Goal: Task Accomplishment & Management: Use online tool/utility

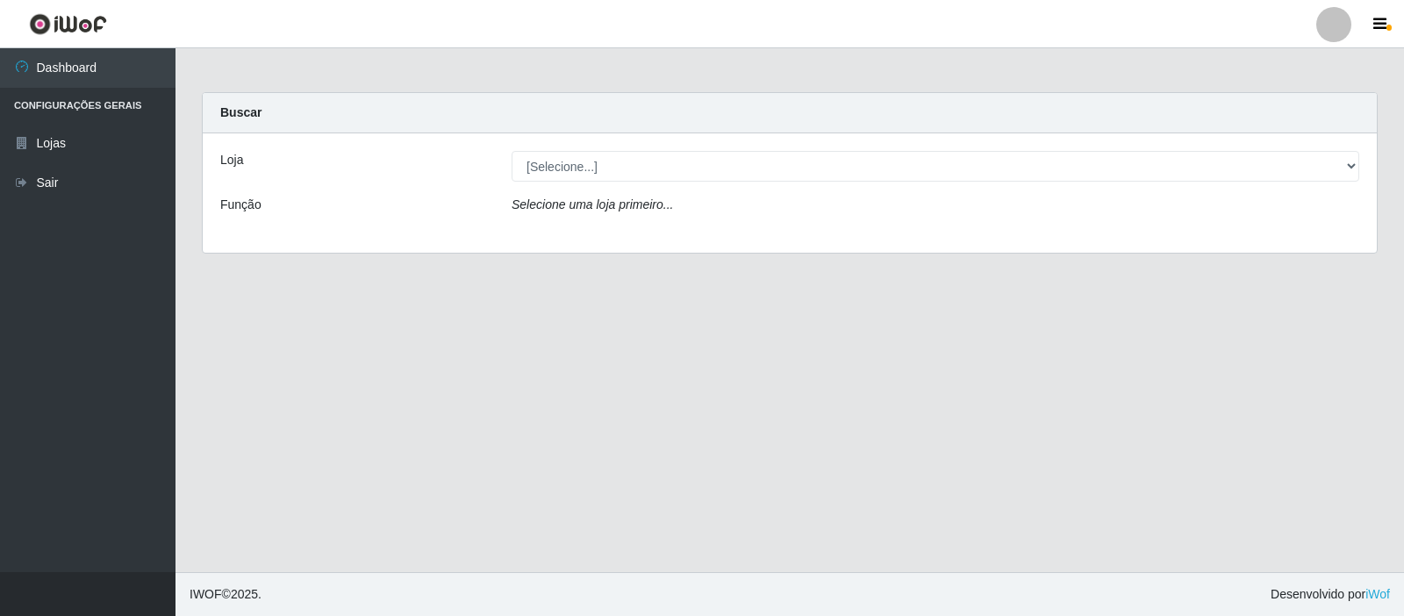
click at [434, 160] on div "Loja" at bounding box center [352, 166] width 291 height 31
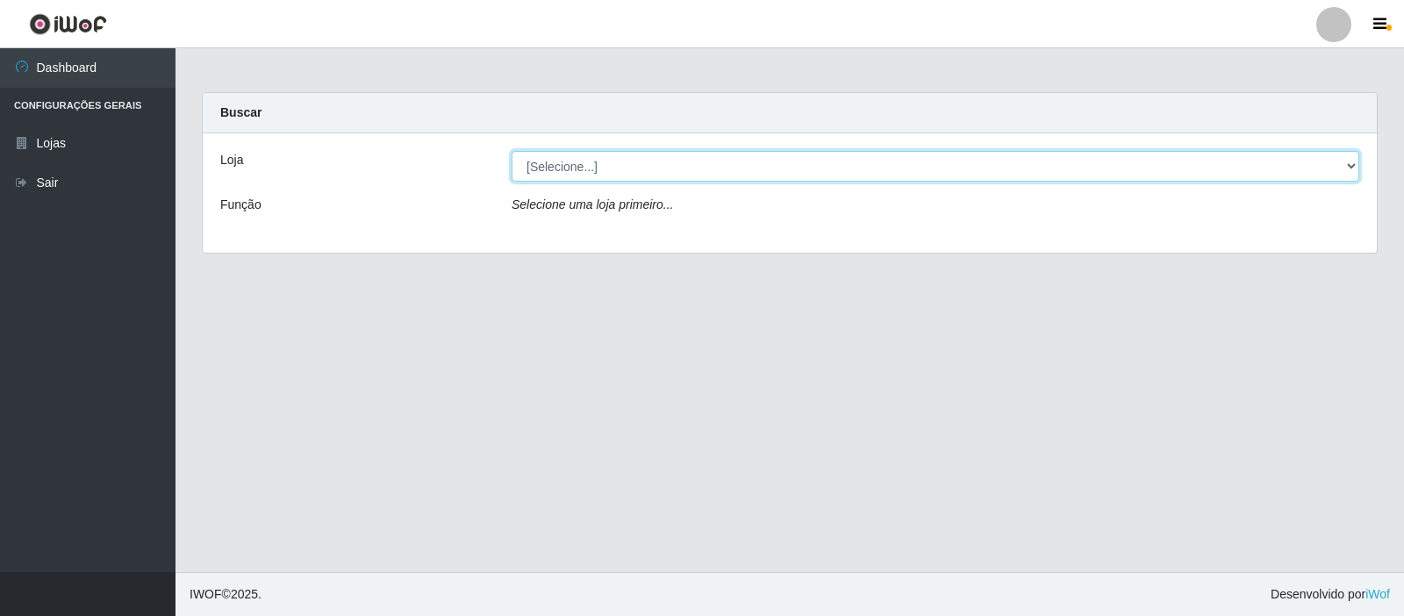
click at [776, 177] on select "[Selecione...] Rede Compras Supermercados - LOJA 3" at bounding box center [934, 166] width 847 height 31
select select "162"
click at [511, 151] on select "[Selecione...] Rede Compras Supermercados - LOJA 3" at bounding box center [934, 166] width 847 height 31
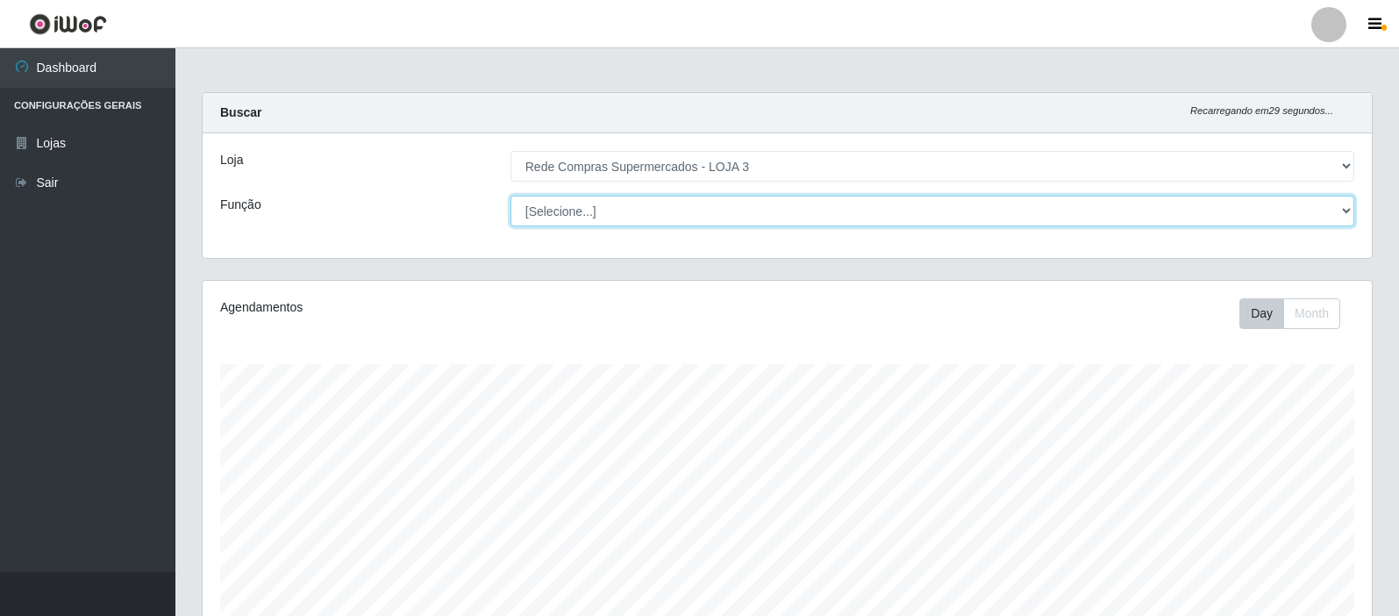
scroll to position [364, 1169]
click at [654, 215] on select "[Selecione...] ASG ASG + ASG ++ Balconista Balconista + Balconista ++ Embalador…" at bounding box center [933, 211] width 844 height 31
click at [654, 214] on select "[Selecione...] ASG ASG + ASG ++ Balconista Balconista + Balconista ++ Embalador…" at bounding box center [933, 211] width 844 height 31
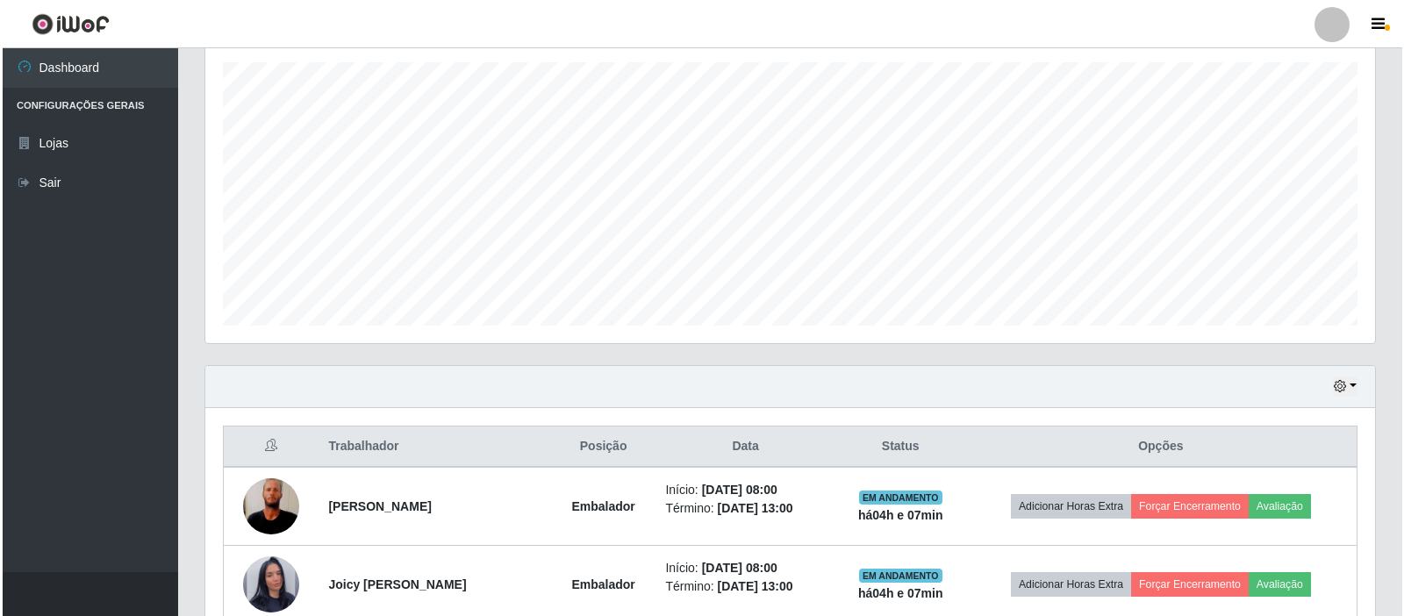
scroll to position [526, 0]
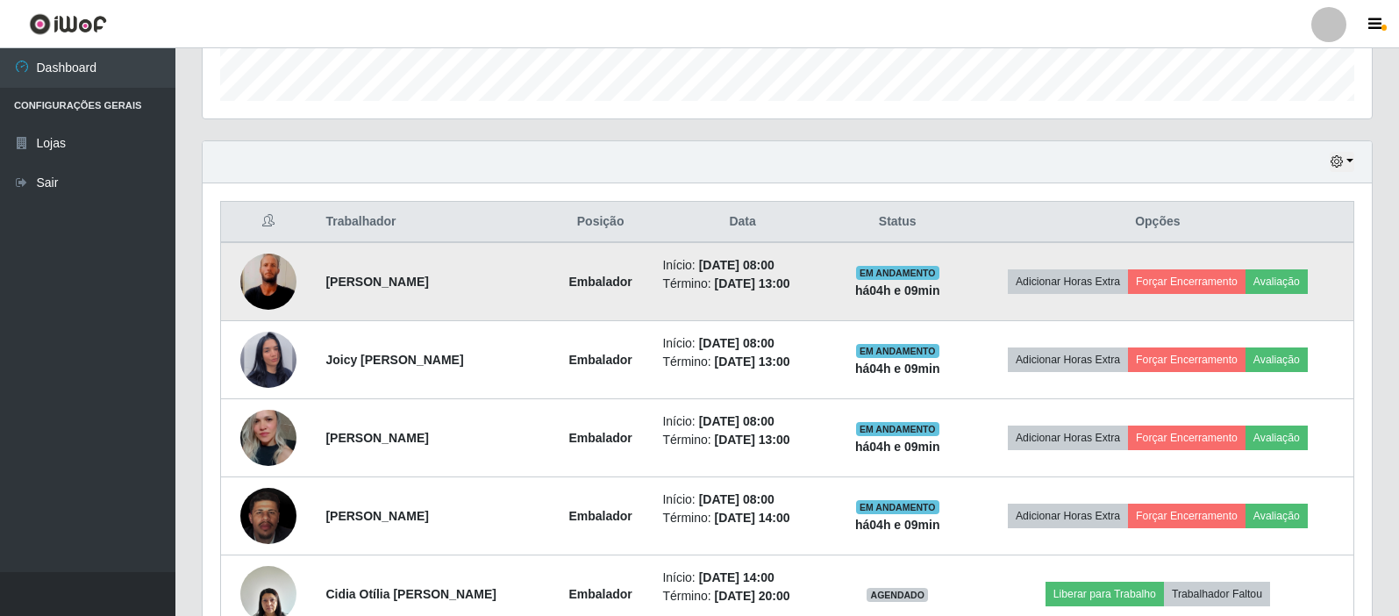
click at [275, 282] on img at bounding box center [268, 281] width 56 height 125
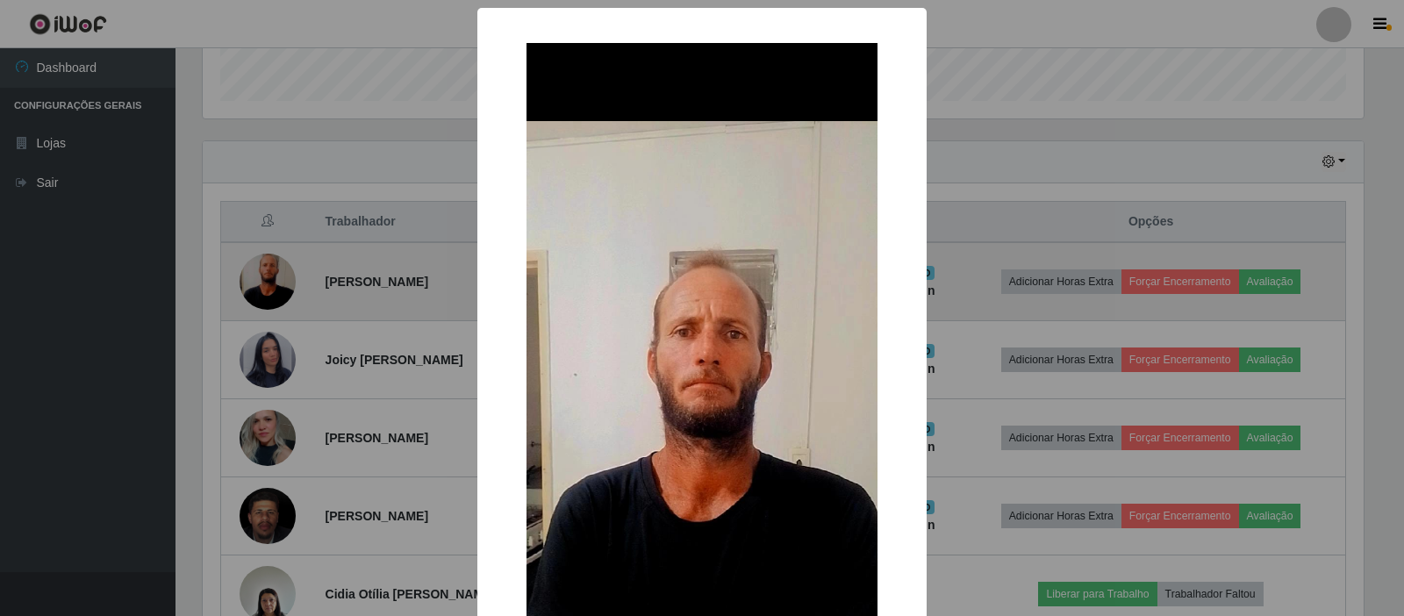
click at [275, 282] on div "× OK Cancel" at bounding box center [702, 308] width 1404 height 616
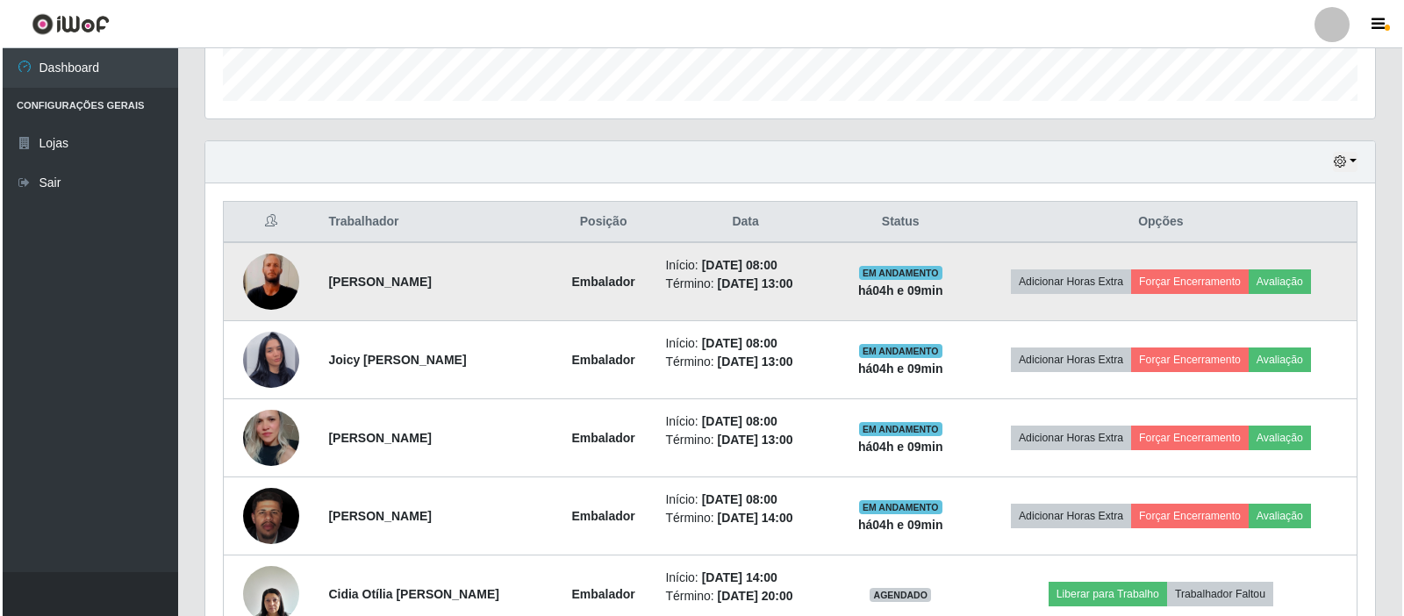
scroll to position [614, 0]
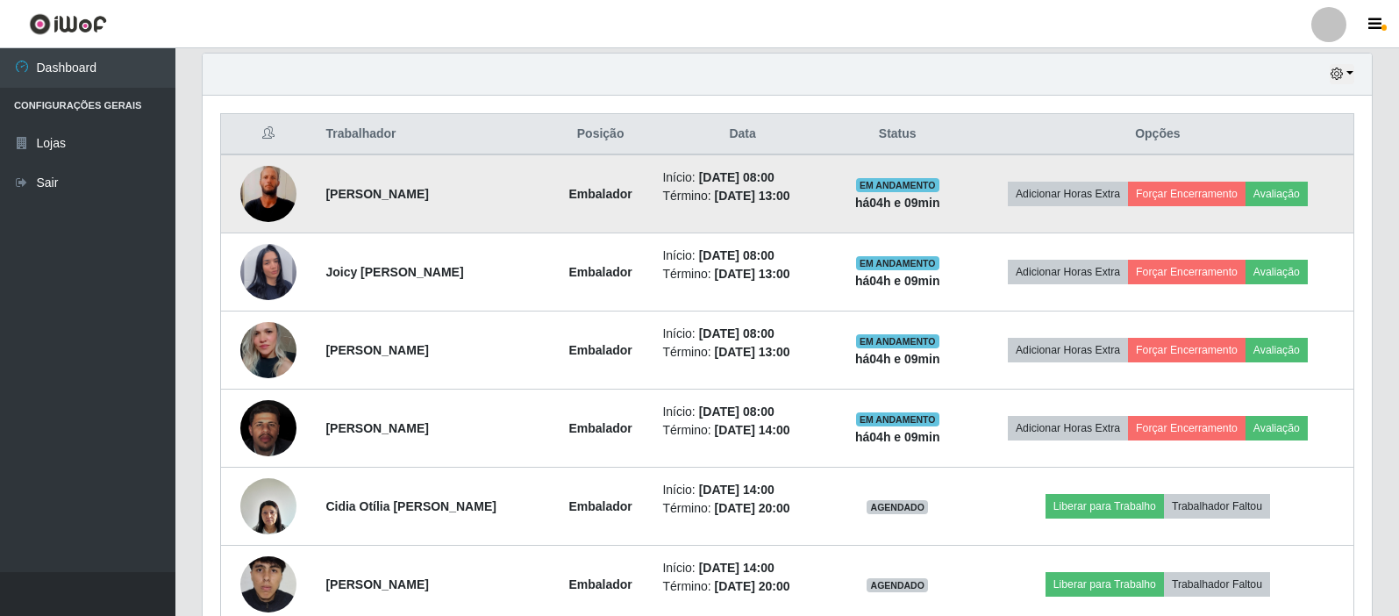
click at [275, 282] on img at bounding box center [268, 272] width 56 height 100
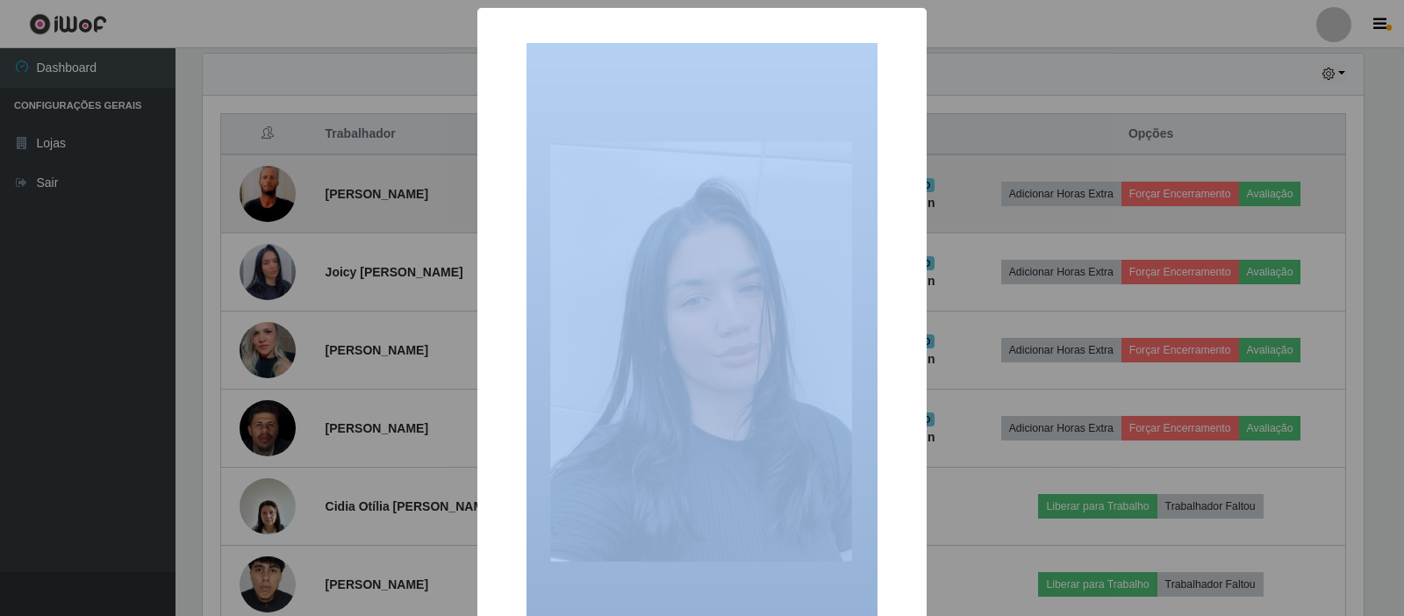
click at [275, 282] on div "× OK Cancel" at bounding box center [702, 308] width 1404 height 616
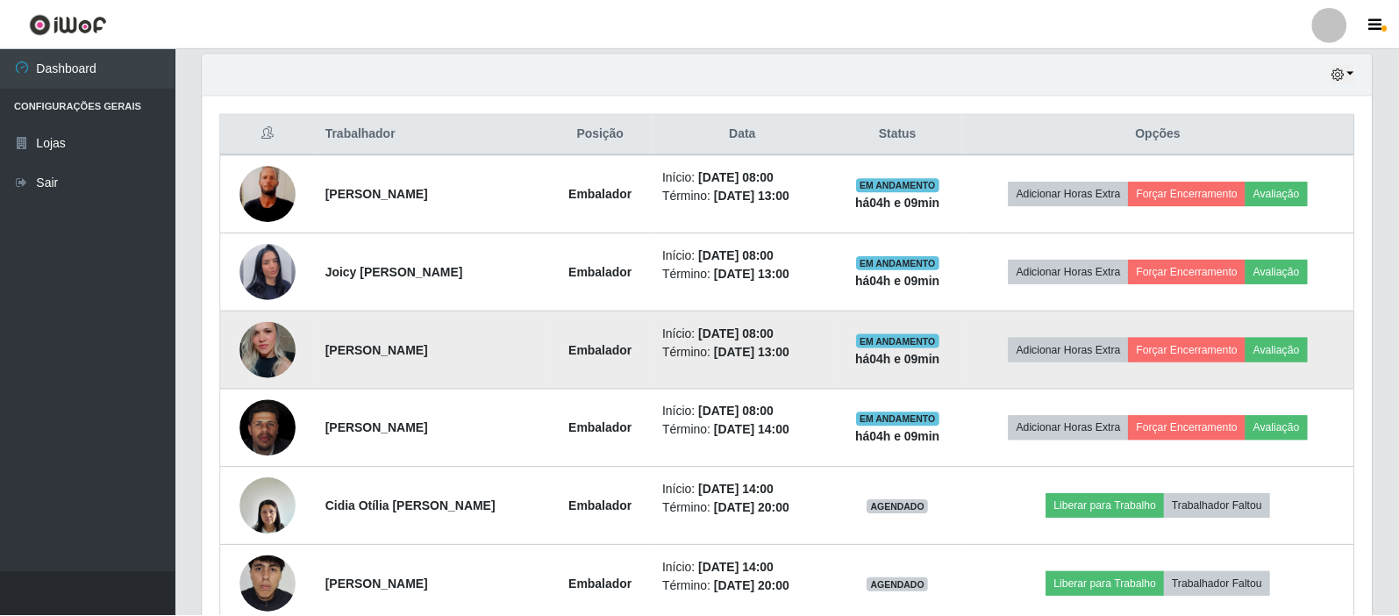
scroll to position [364, 1169]
click at [272, 344] on img at bounding box center [268, 349] width 56 height 83
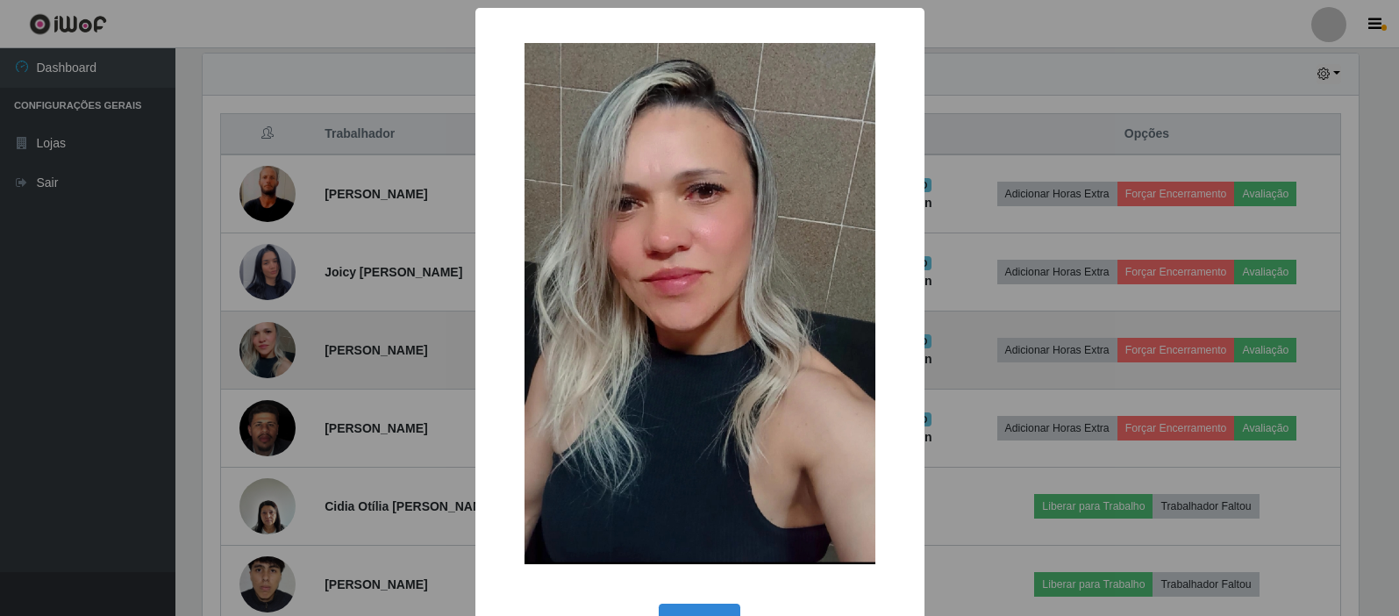
scroll to position [364, 1161]
click at [272, 344] on div "× OK Cancel" at bounding box center [702, 308] width 1404 height 616
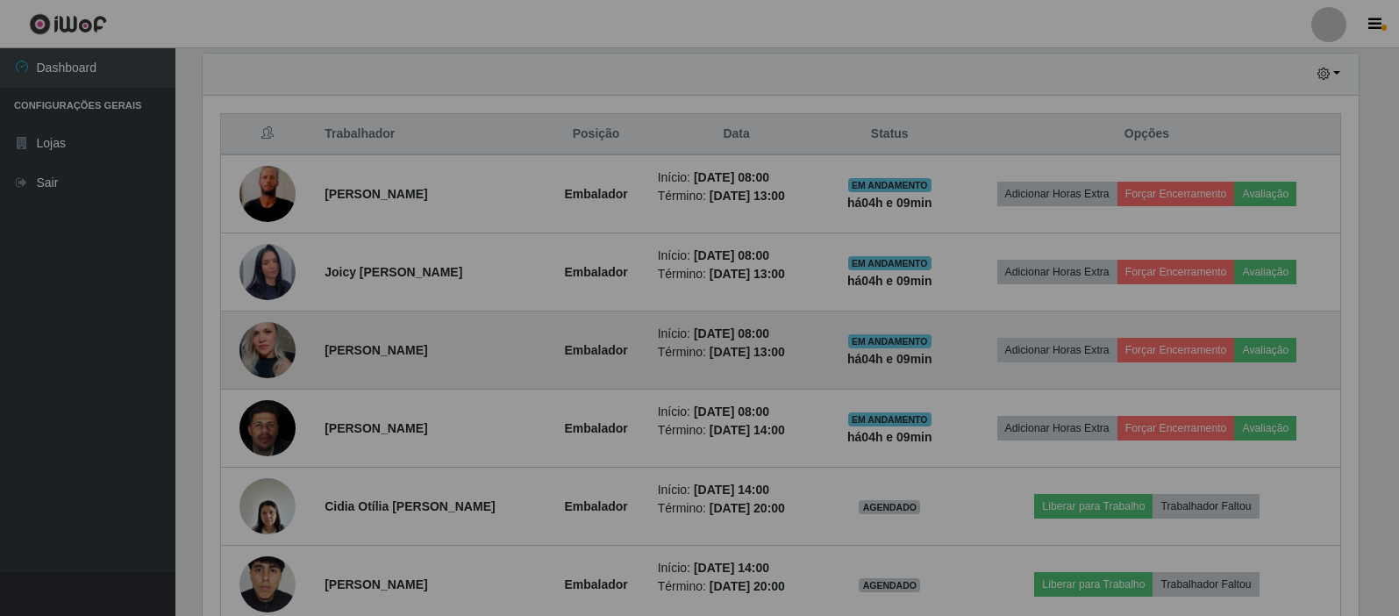
scroll to position [364, 1169]
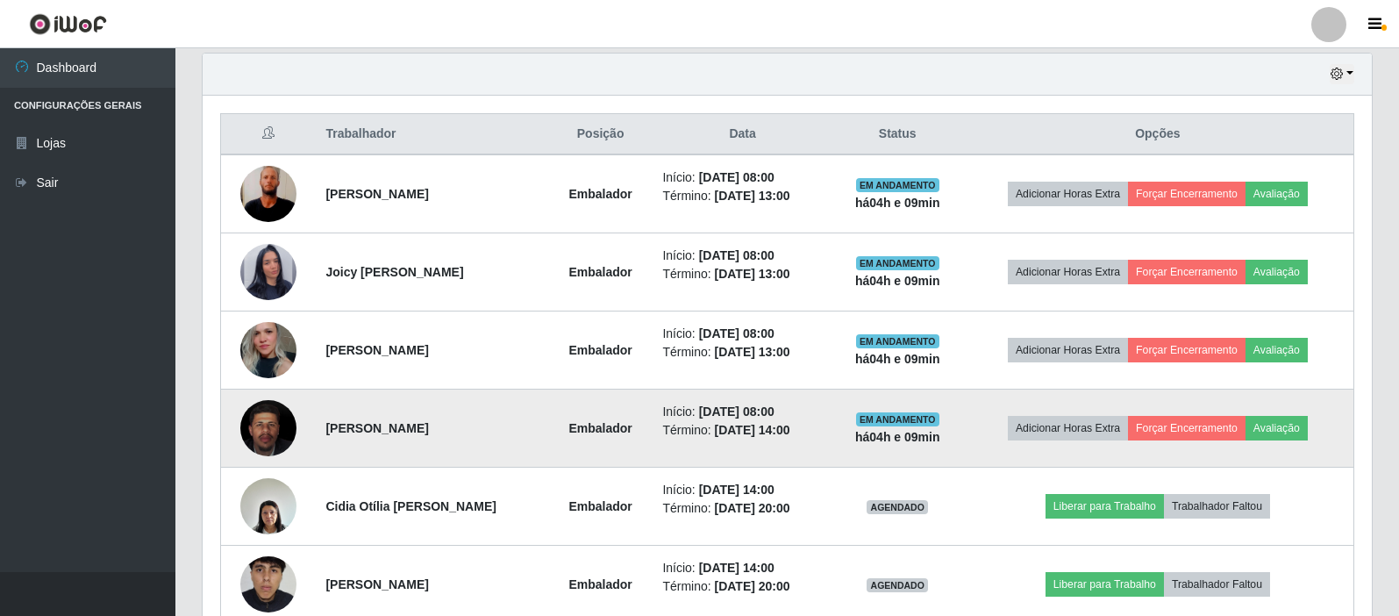
click at [268, 434] on img at bounding box center [268, 428] width 56 height 69
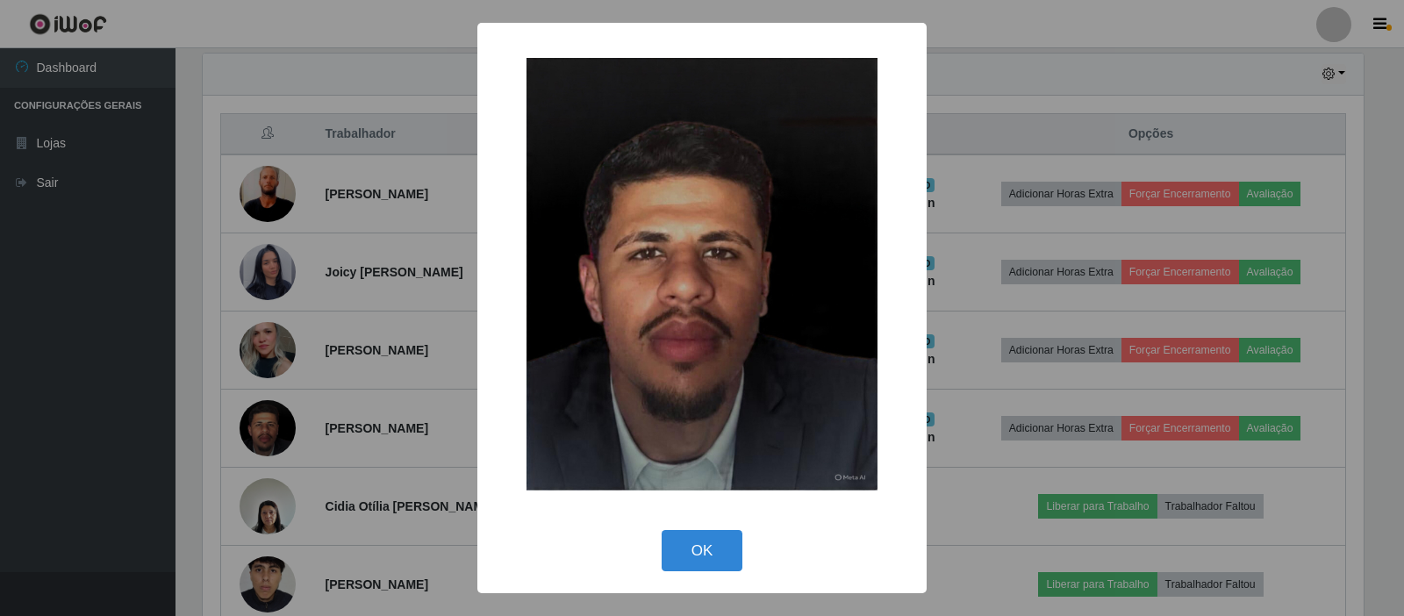
drag, startPoint x: 268, startPoint y: 434, endPoint x: 274, endPoint y: 369, distance: 65.2
click at [274, 369] on div "× OK Cancel" at bounding box center [702, 308] width 1404 height 616
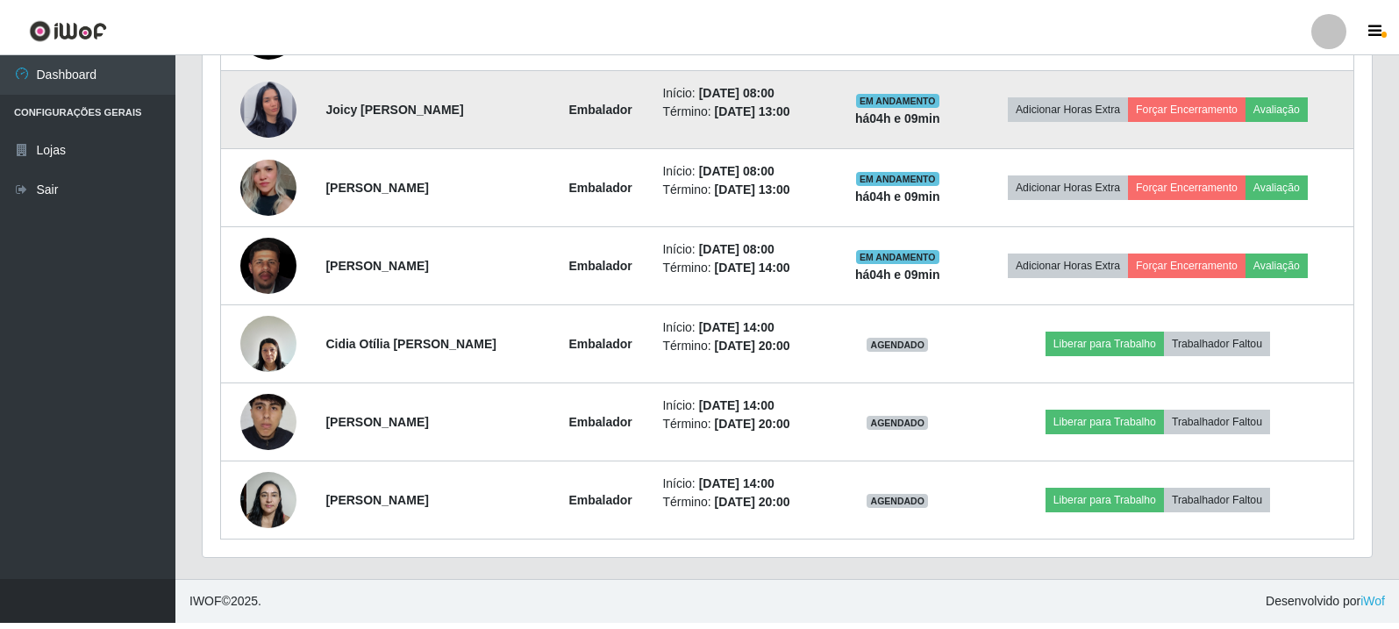
scroll to position [770, 0]
